Goal: Task Accomplishment & Management: Manage account settings

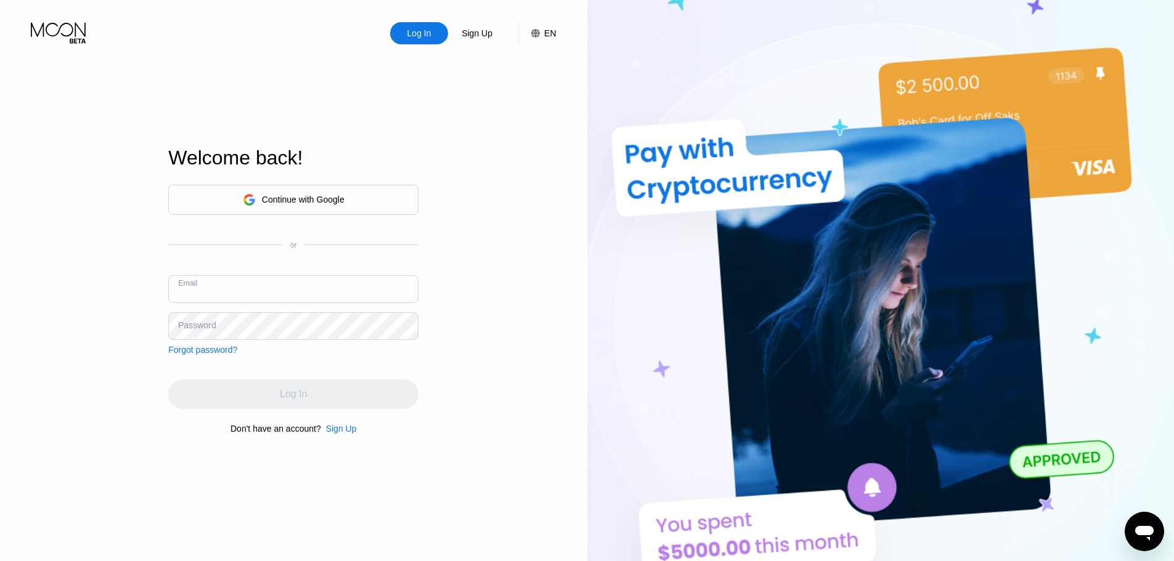
click at [293, 293] on input "text" at bounding box center [293, 289] width 250 height 28
click at [290, 298] on input "text" at bounding box center [293, 289] width 250 height 28
click at [296, 295] on input "text" at bounding box center [293, 289] width 250 height 28
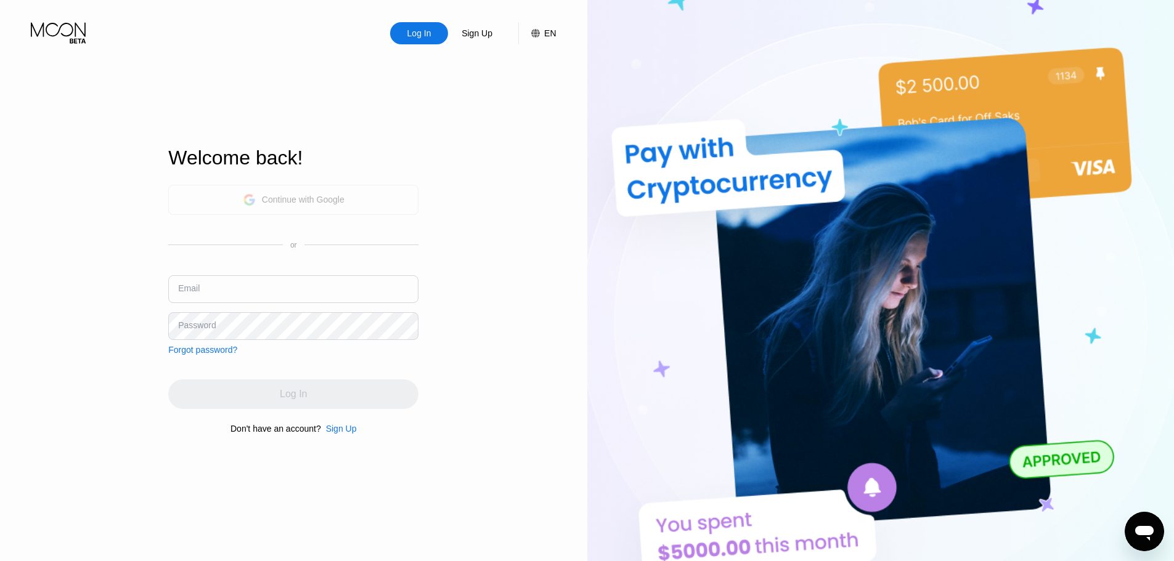
click at [328, 206] on div "Continue with Google" at bounding box center [294, 199] width 102 height 19
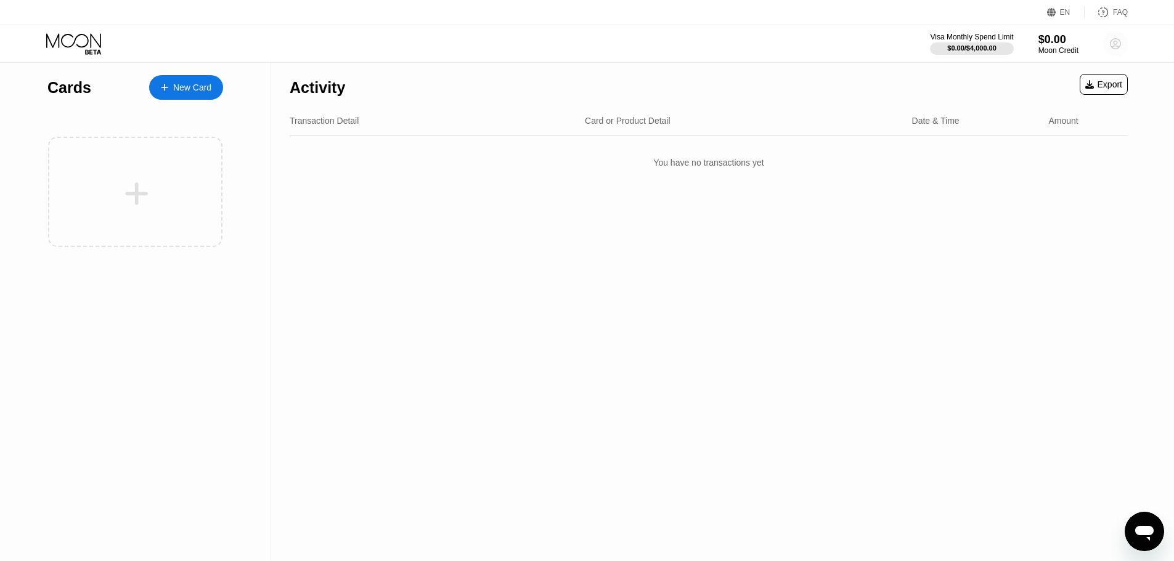
click at [1117, 49] on icon at bounding box center [1115, 44] width 10 height 10
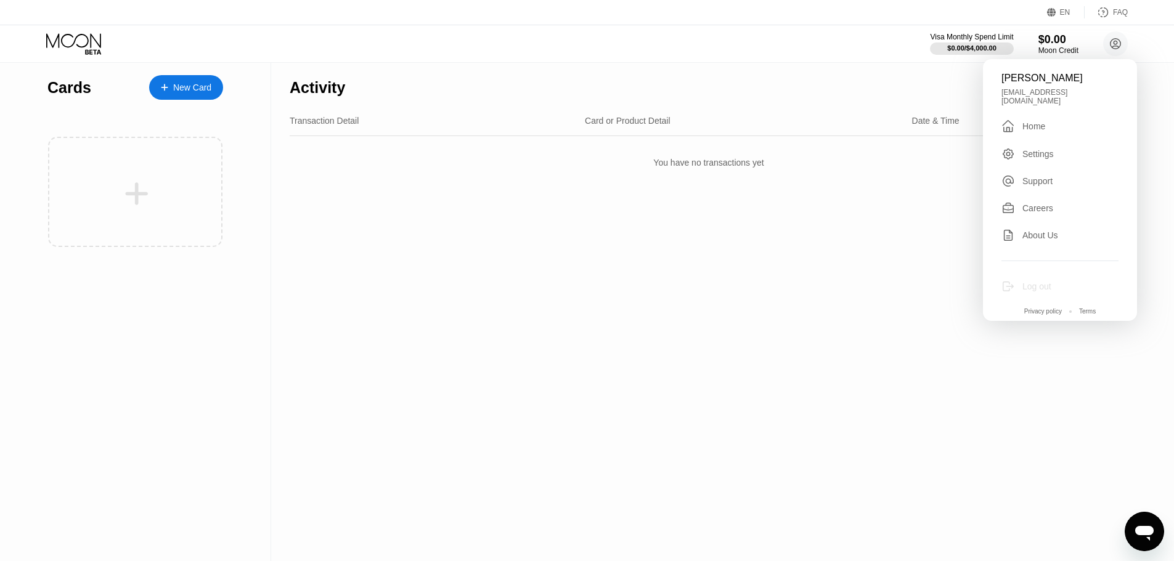
click at [1047, 282] on div "Log out" at bounding box center [1036, 287] width 29 height 10
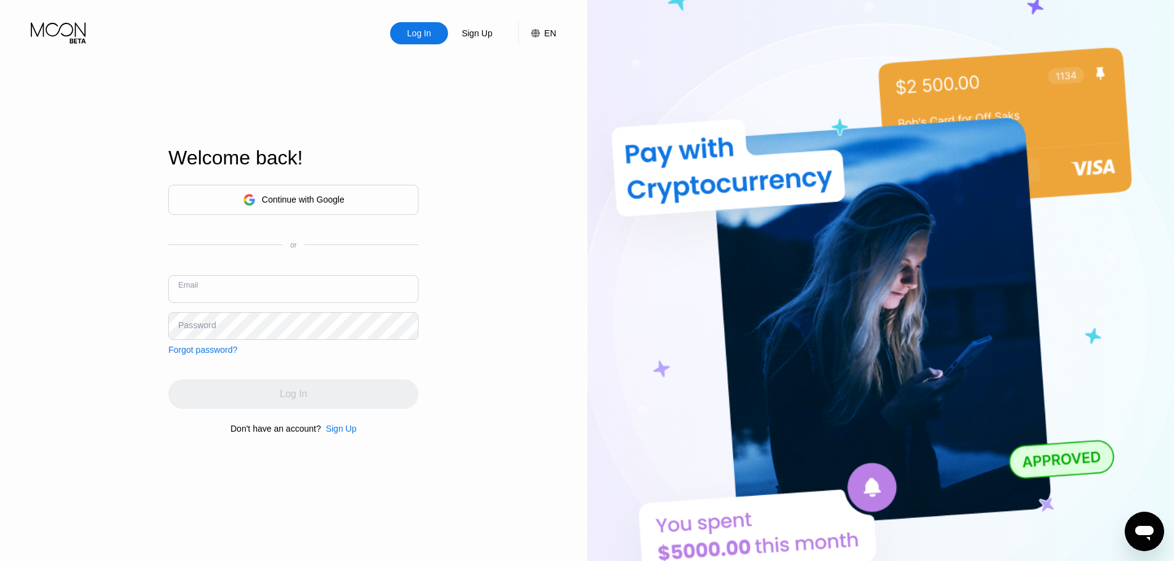
click at [339, 282] on input "text" at bounding box center [293, 289] width 250 height 28
type input "corp."
